Goal: Information Seeking & Learning: Learn about a topic

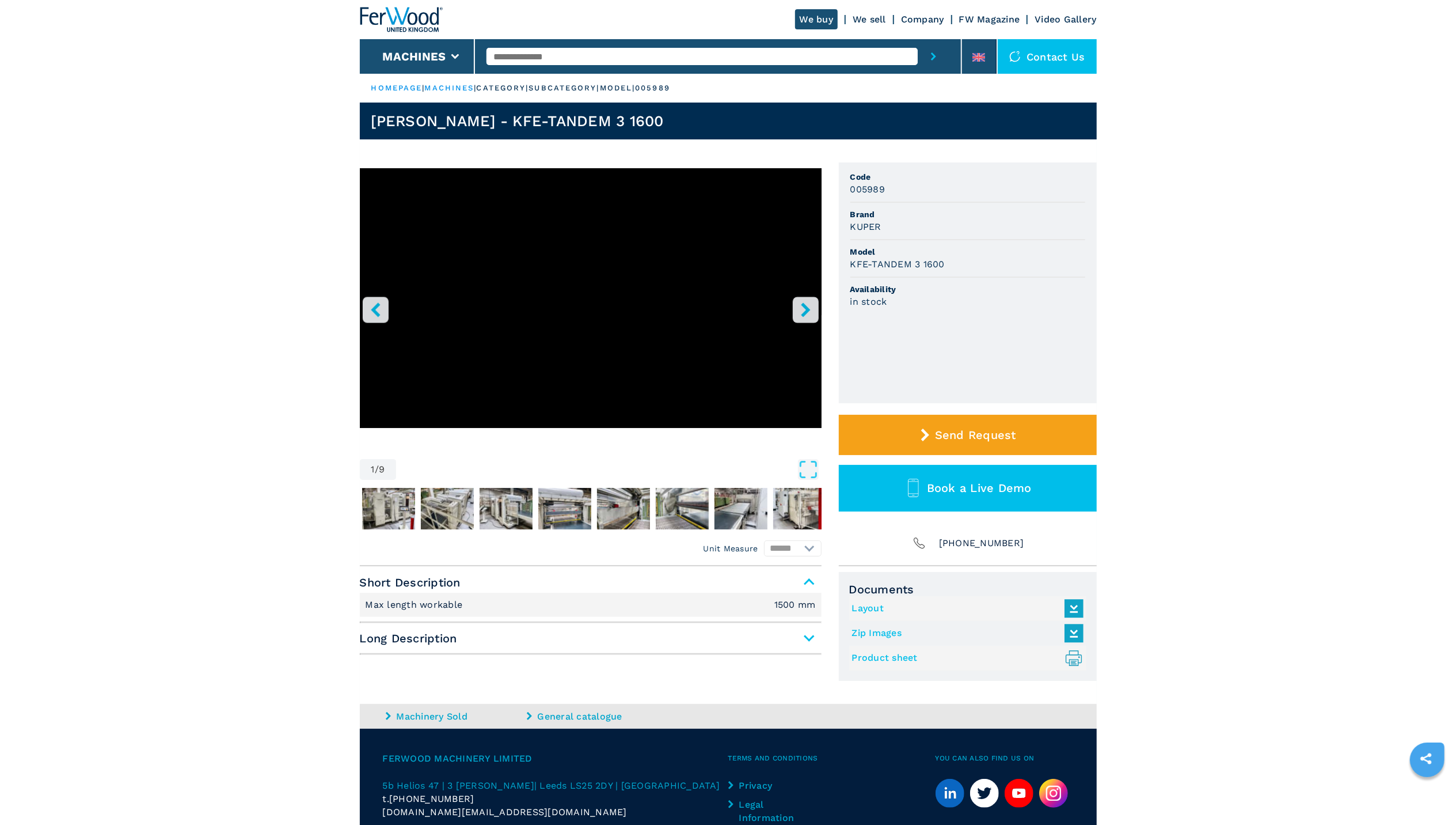
click at [797, 310] on button "right-button" at bounding box center [805, 309] width 26 height 26
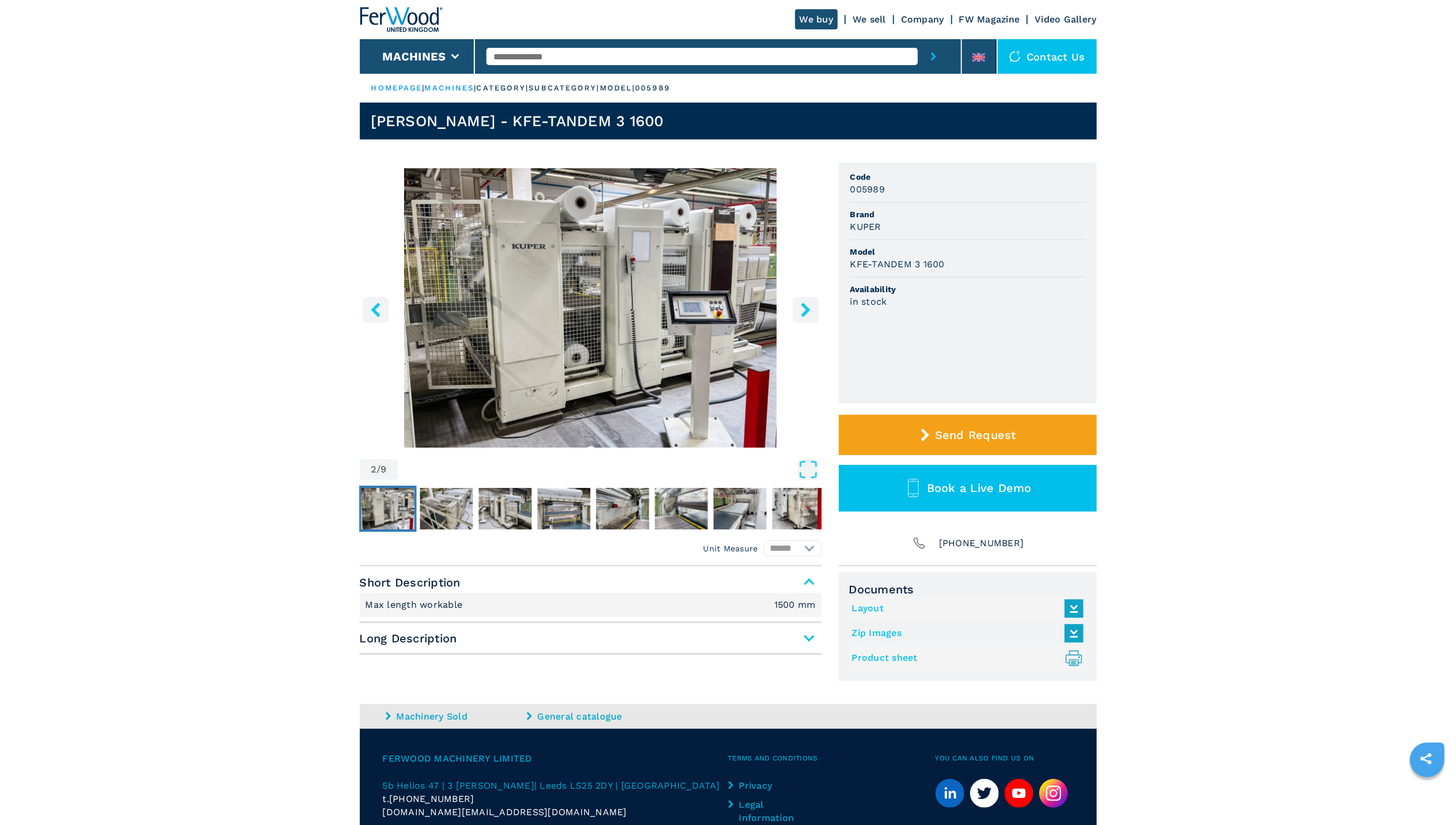
click at [797, 310] on button "right-button" at bounding box center [805, 309] width 26 height 26
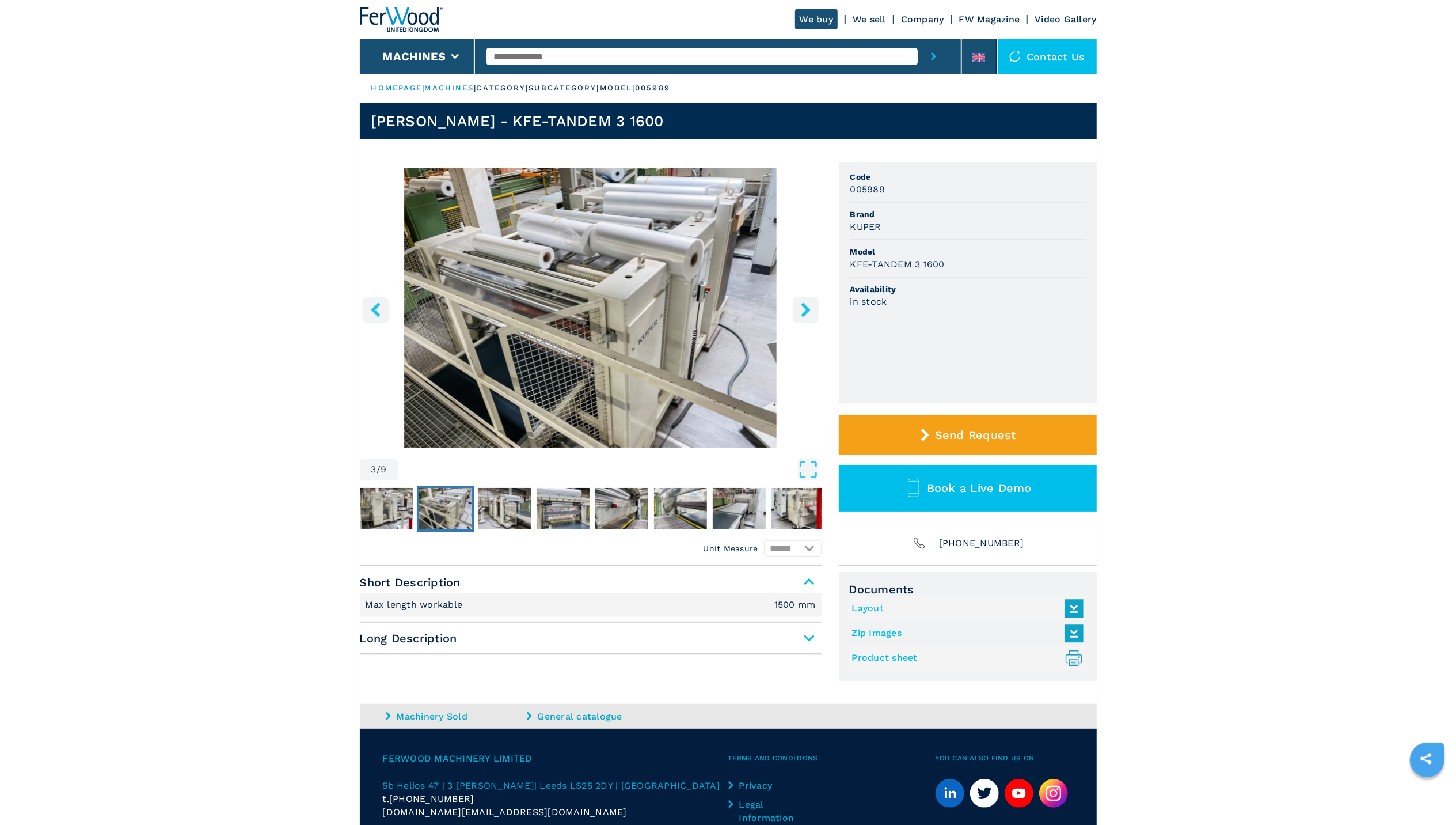
click at [797, 310] on button "right-button" at bounding box center [805, 309] width 26 height 26
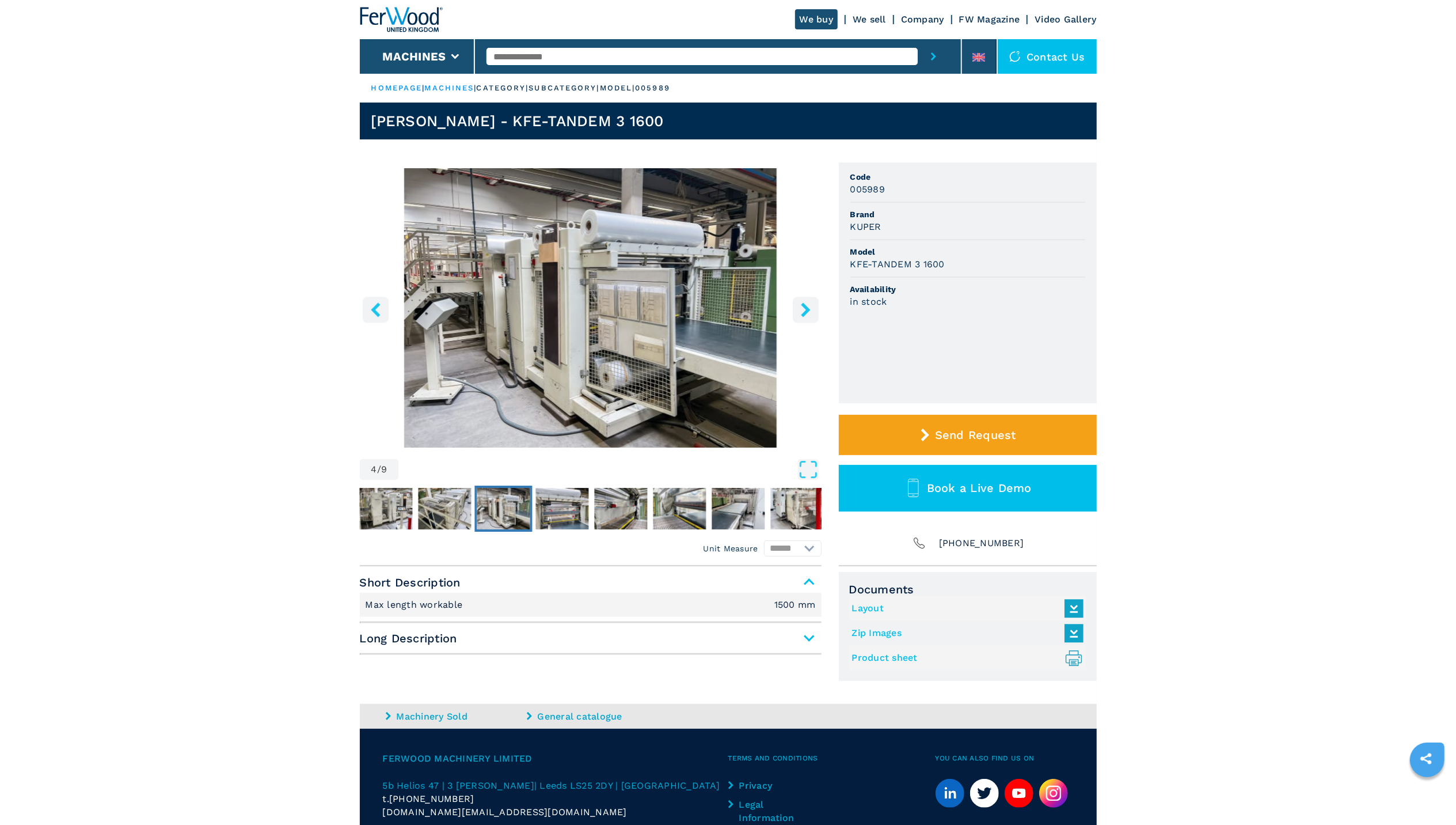
click at [797, 310] on button "right-button" at bounding box center [805, 309] width 26 height 26
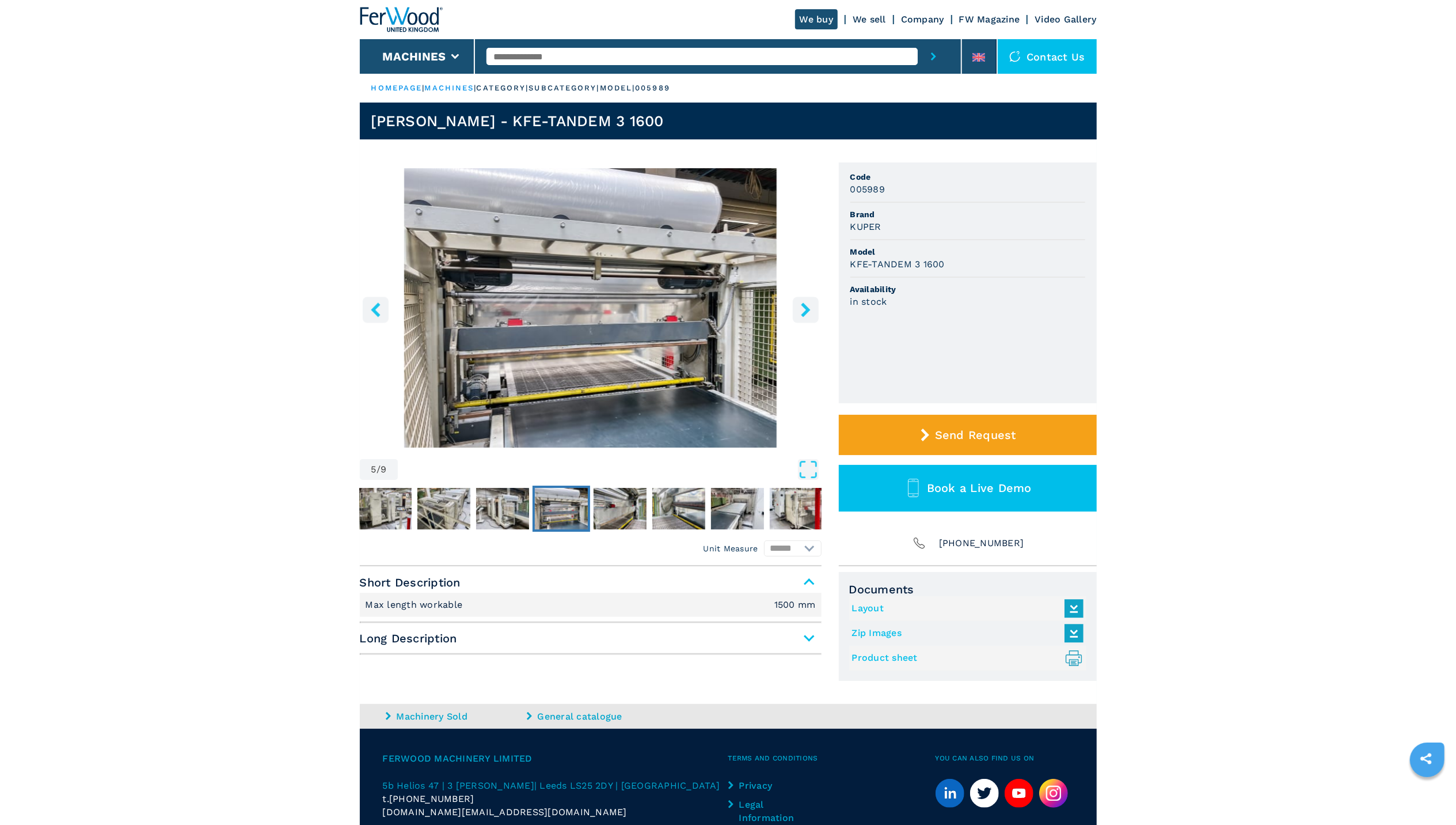
click at [797, 310] on button "right-button" at bounding box center [805, 309] width 26 height 26
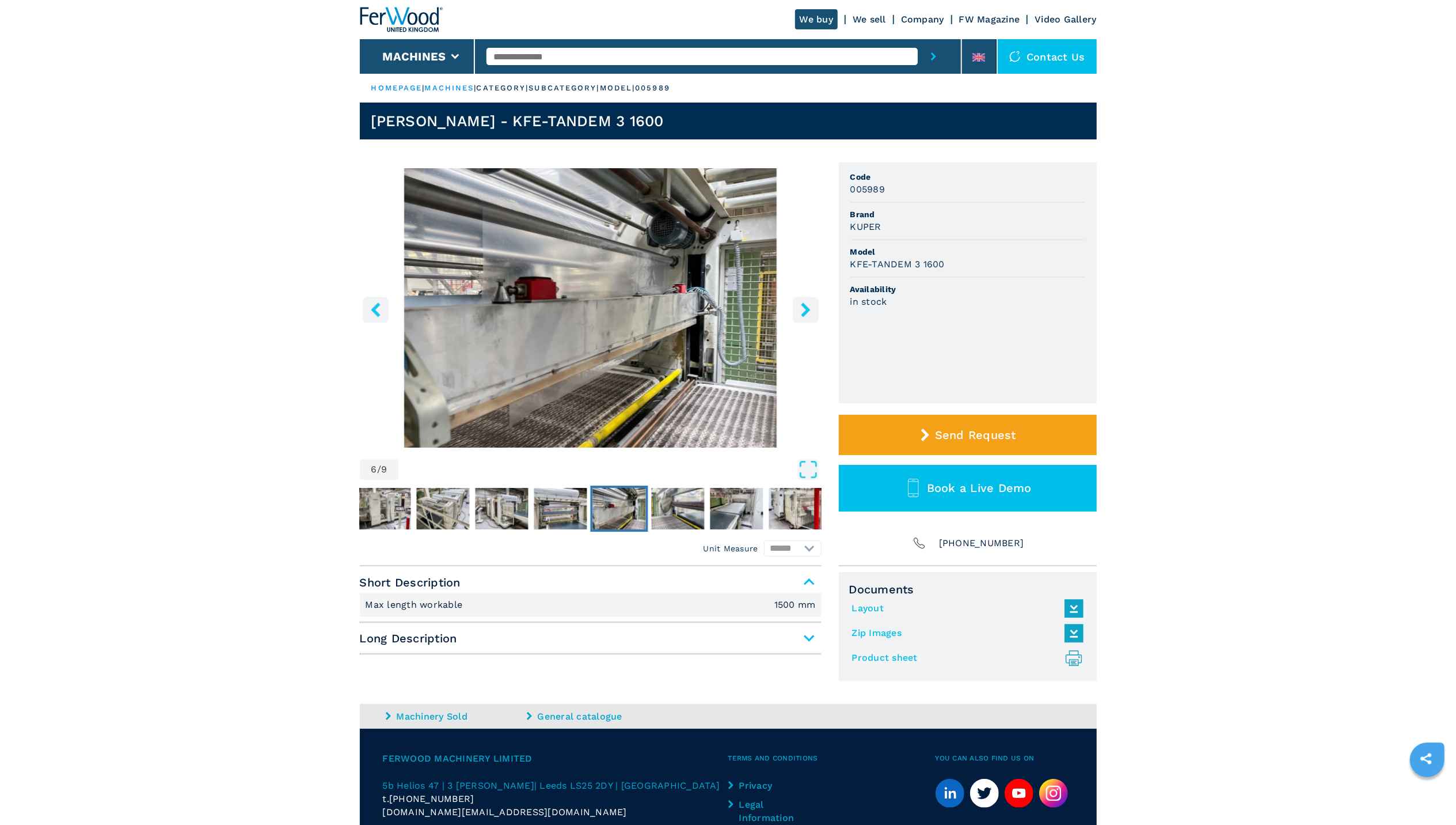
click at [797, 310] on button "right-button" at bounding box center [805, 309] width 26 height 26
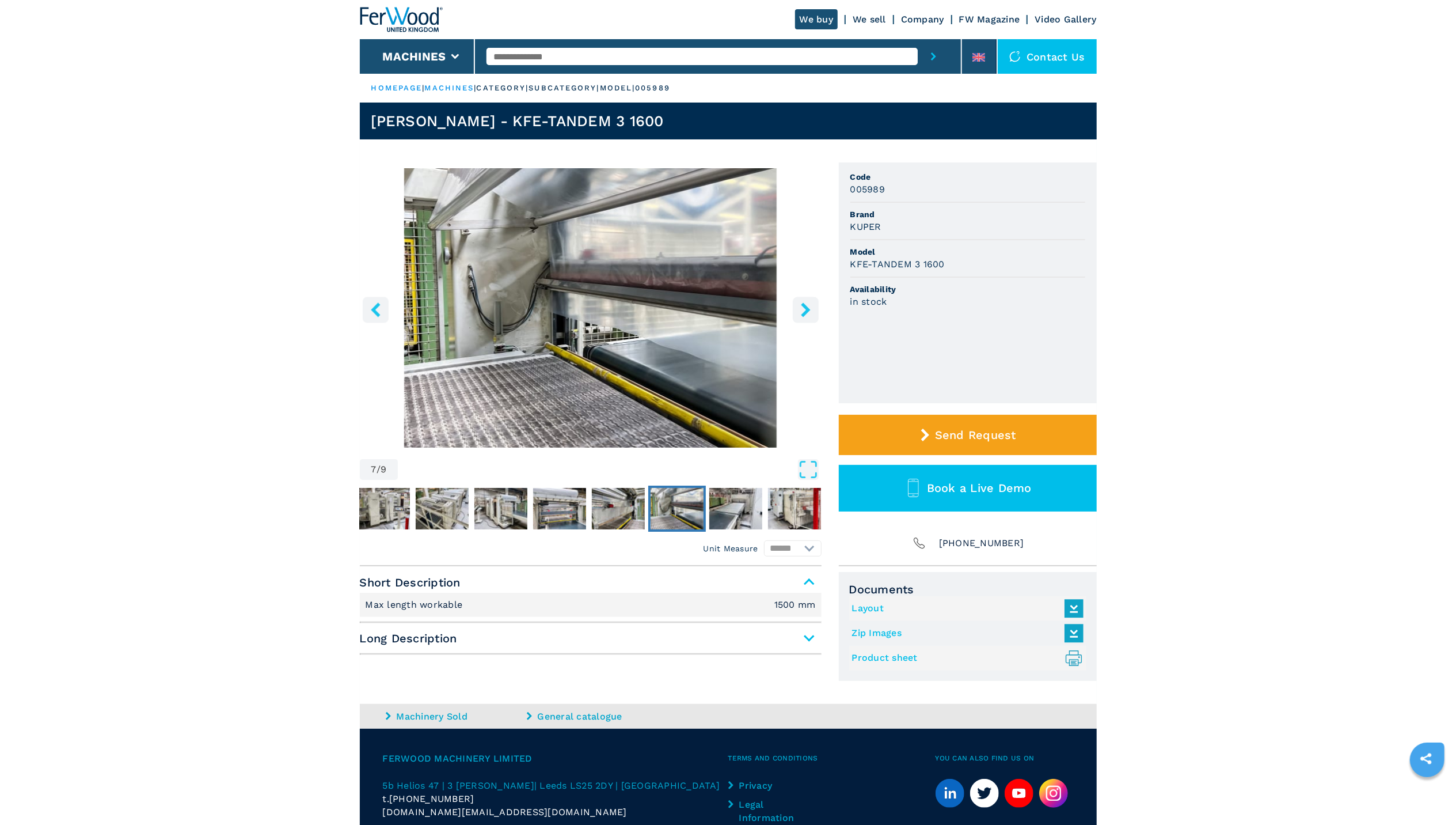
click at [797, 310] on button "right-button" at bounding box center [805, 309] width 26 height 26
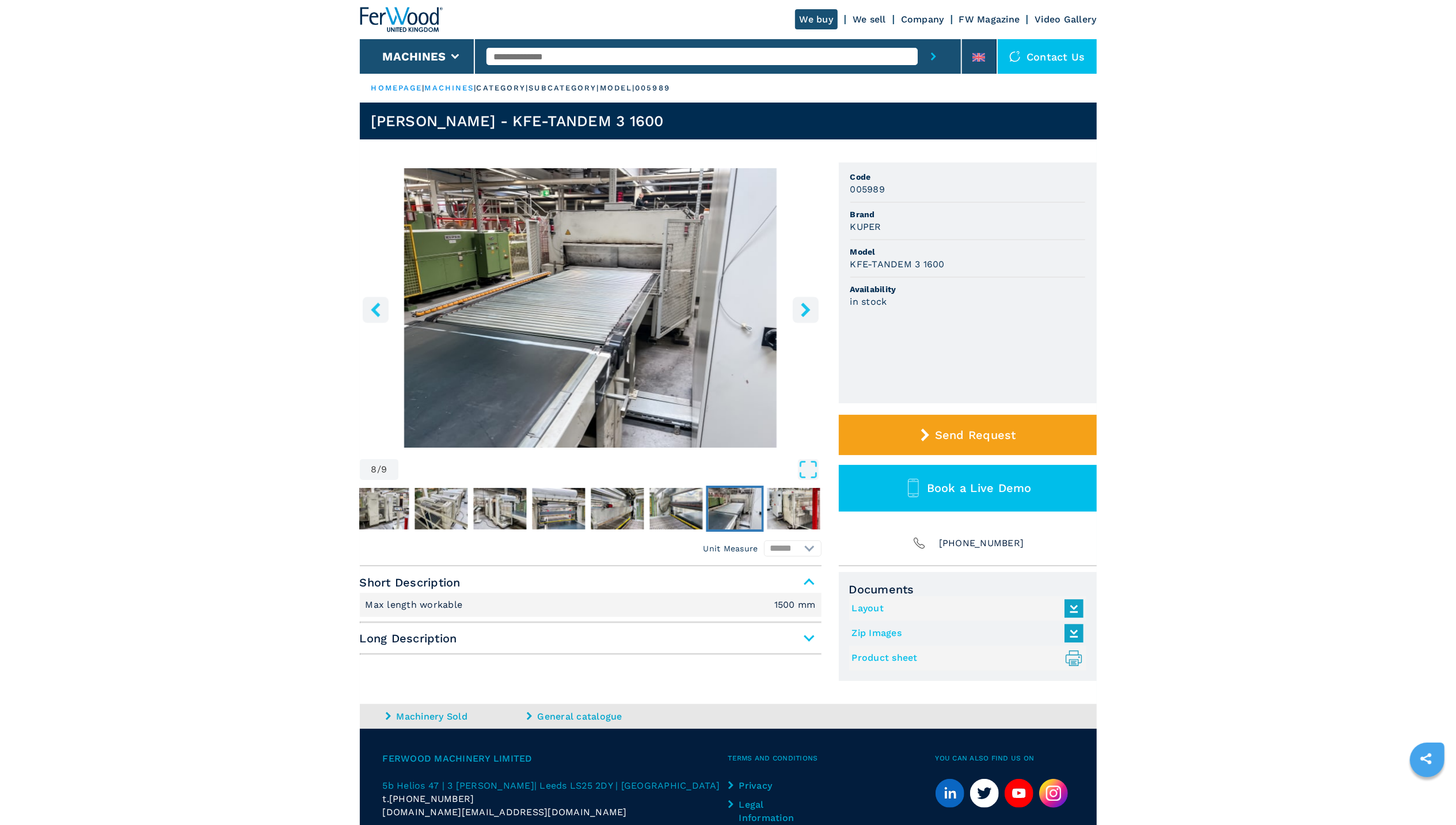
click at [797, 310] on button "right-button" at bounding box center [805, 309] width 26 height 26
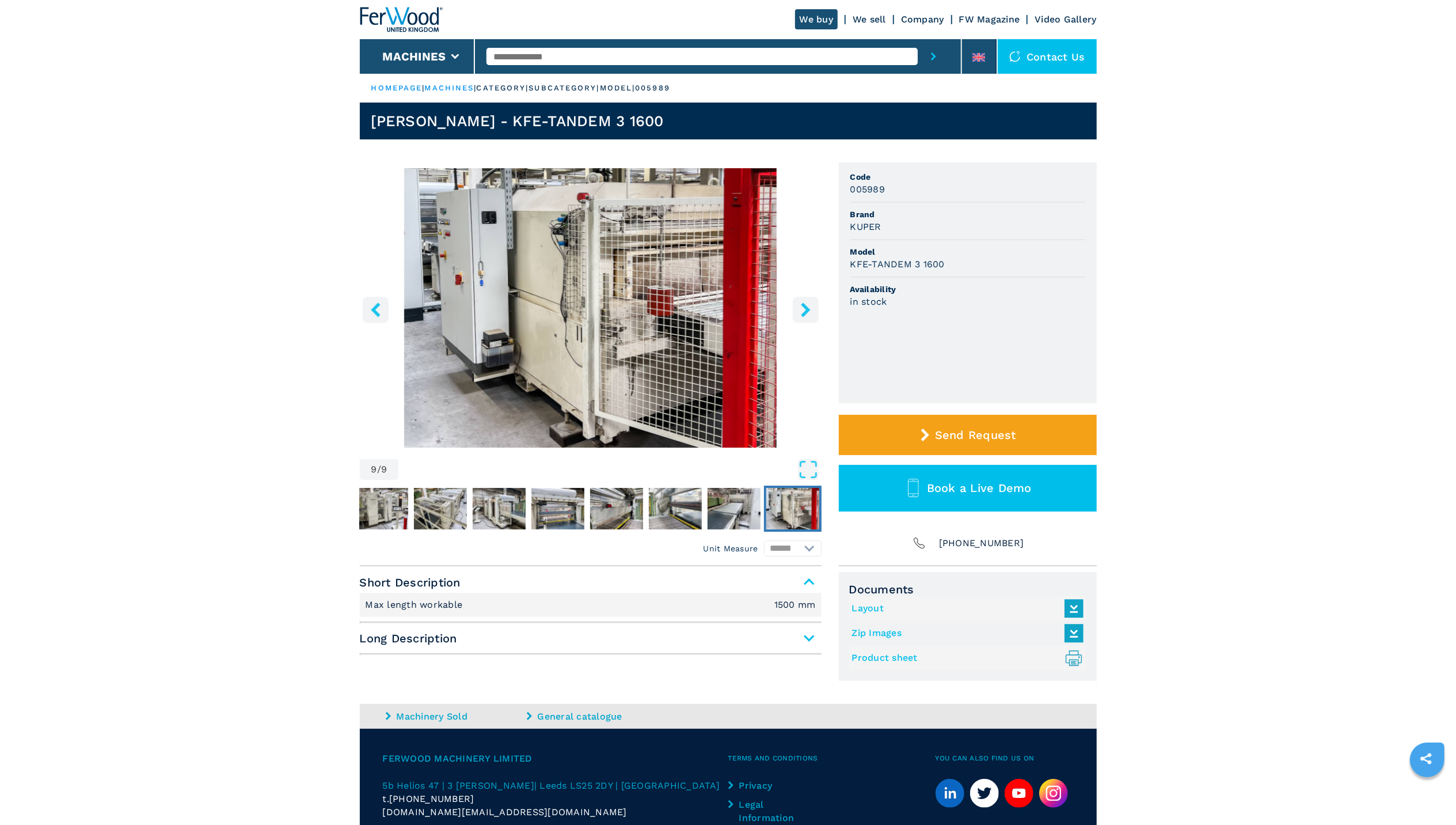
click at [797, 310] on button "right-button" at bounding box center [805, 309] width 26 height 26
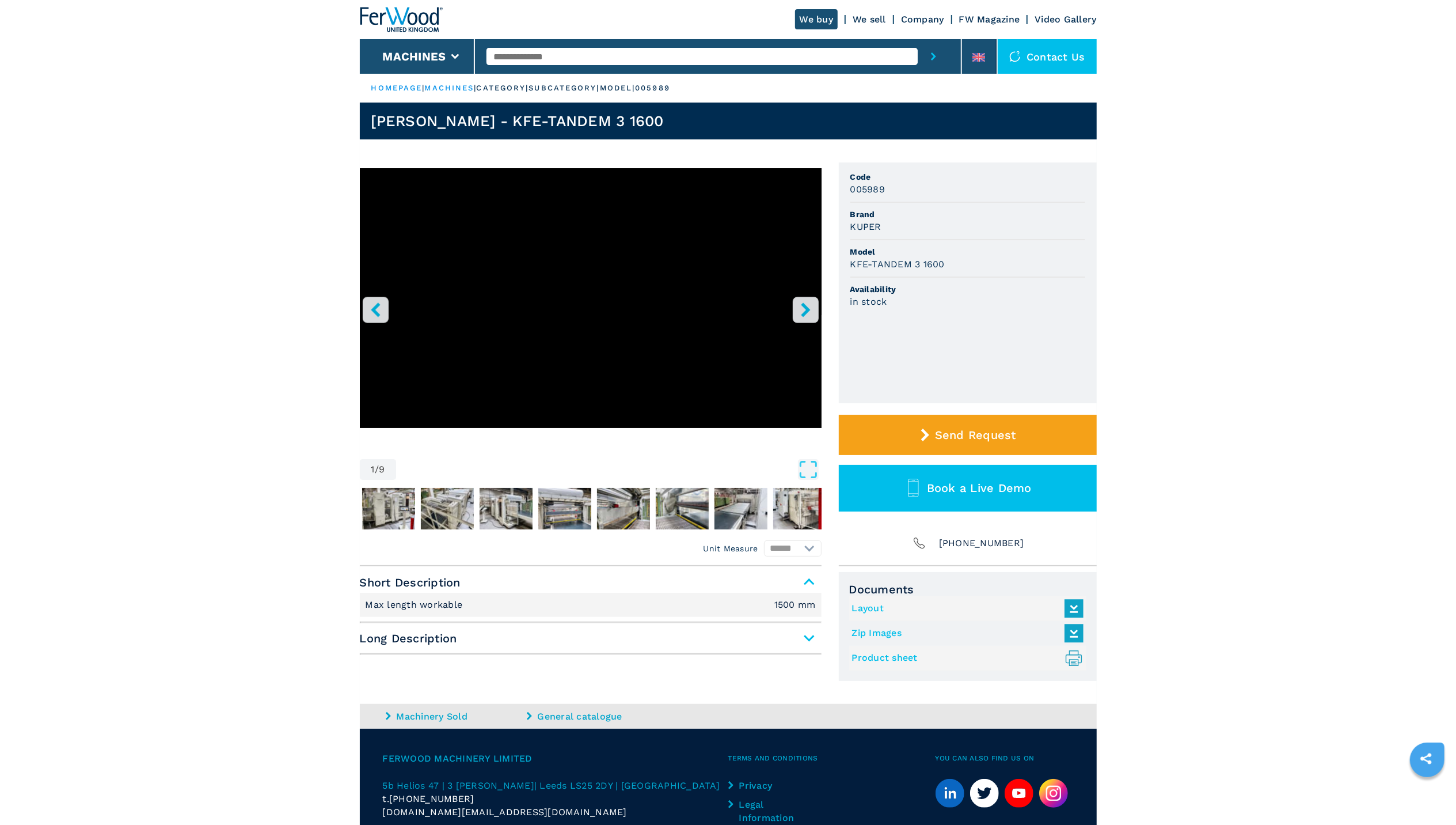
click at [797, 310] on button "right-button" at bounding box center [805, 309] width 26 height 26
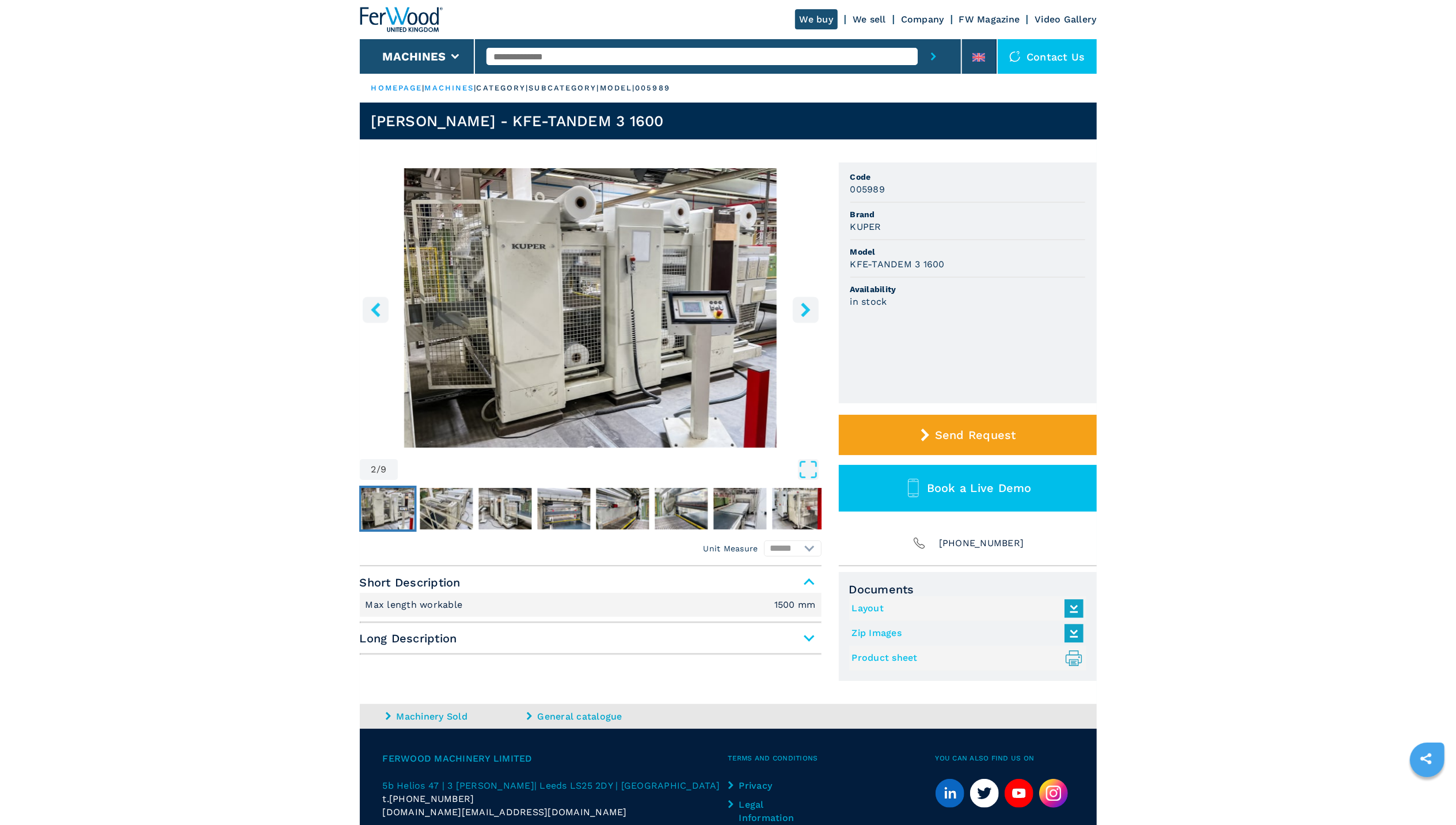
click at [797, 310] on button "right-button" at bounding box center [805, 309] width 26 height 26
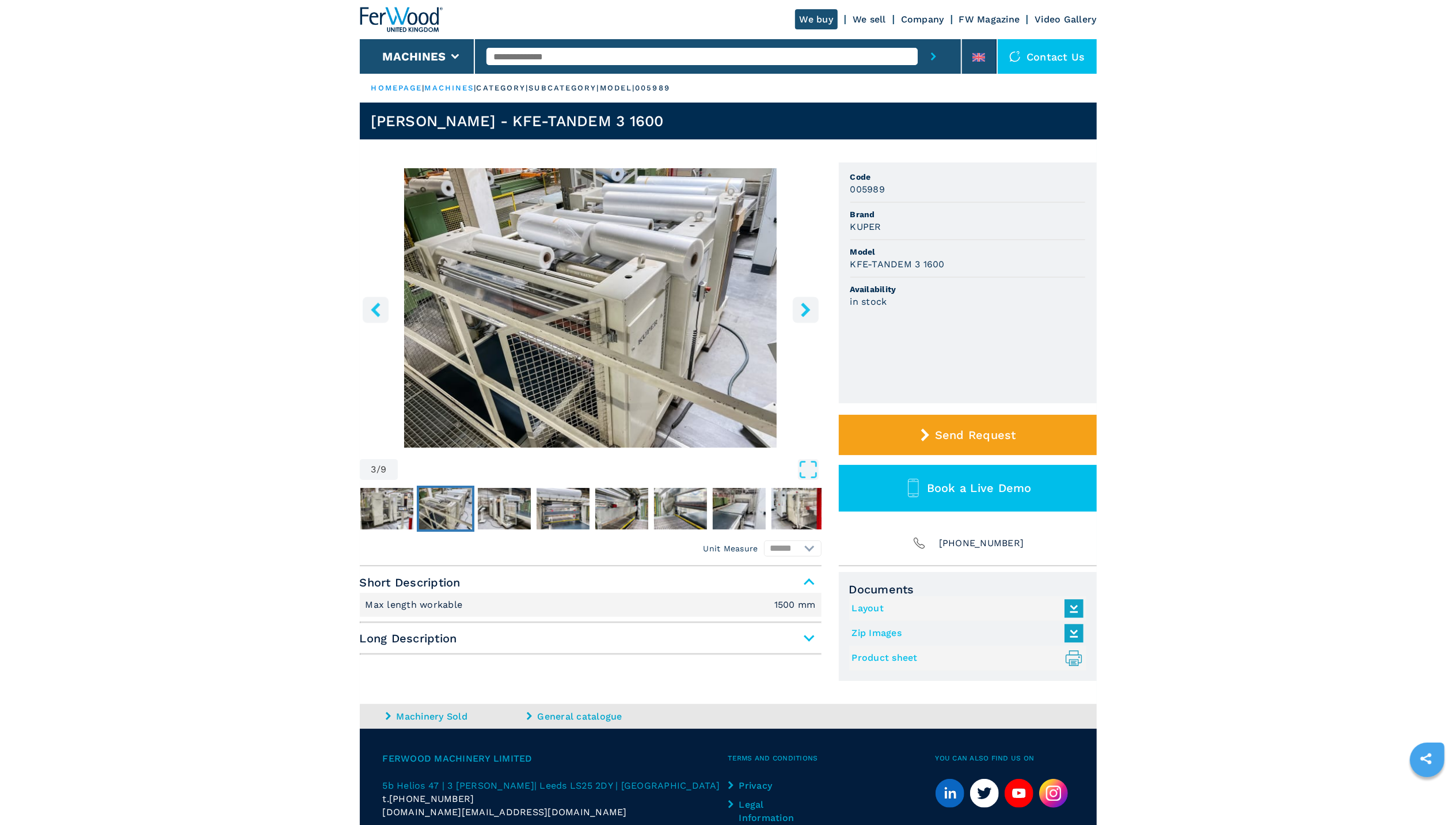
click at [719, 223] on img "Go to Slide 3" at bounding box center [591, 307] width 462 height 279
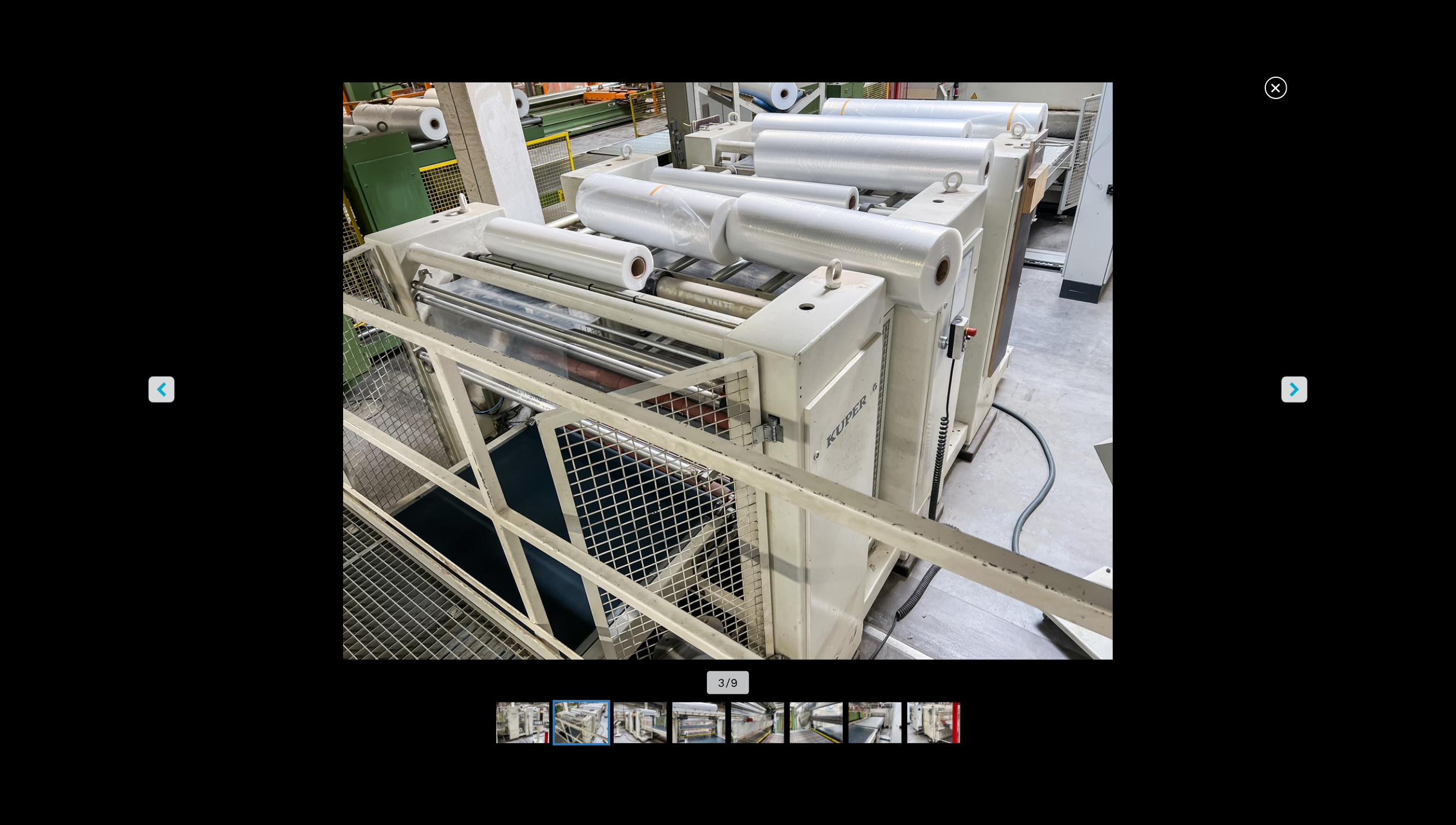
click at [1270, 81] on span "×" at bounding box center [1276, 86] width 20 height 20
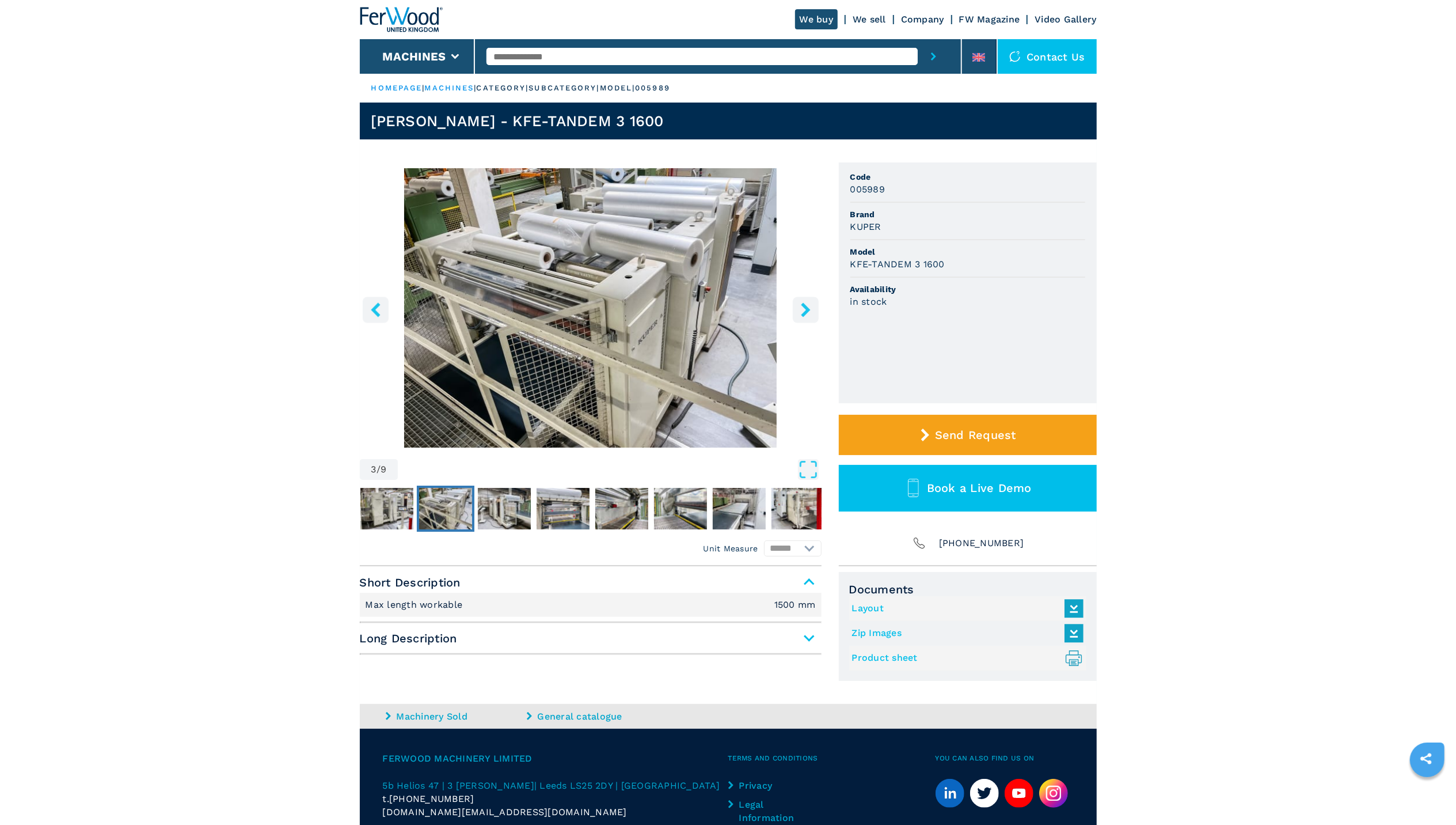
click at [1076, 655] on icon ".prefix__st0{stroke-linecap:round;stroke-linejoin:round}.prefix__st0,.prefix__s…" at bounding box center [1074, 657] width 19 height 19
